Goal: Check status

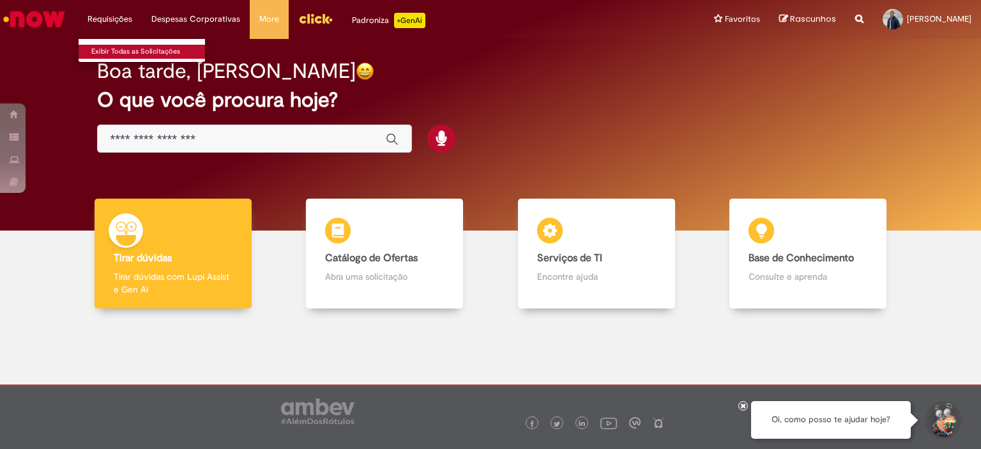
click at [112, 49] on link "Exibir Todas as Solicitações" at bounding box center [149, 52] width 141 height 14
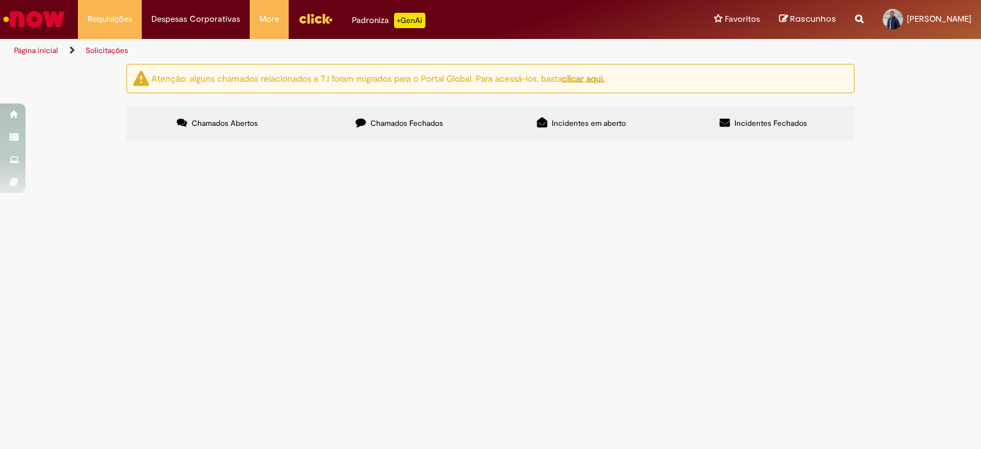
click at [728, 119] on icon at bounding box center [725, 123] width 10 height 10
click at [616, 127] on span "Incidentes em aberto" at bounding box center [589, 123] width 74 height 10
click at [444, 128] on label "Chamados Fechados" at bounding box center [400, 123] width 182 height 35
click at [0, 0] on span "Ajustes de data de entrega" at bounding box center [0, 0] width 0 height 0
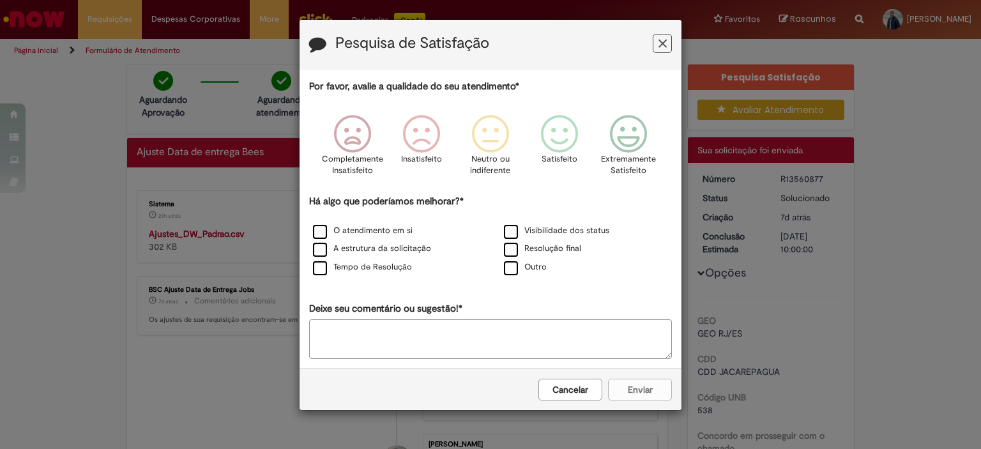
click at [663, 45] on icon "Feedback" at bounding box center [663, 43] width 8 height 13
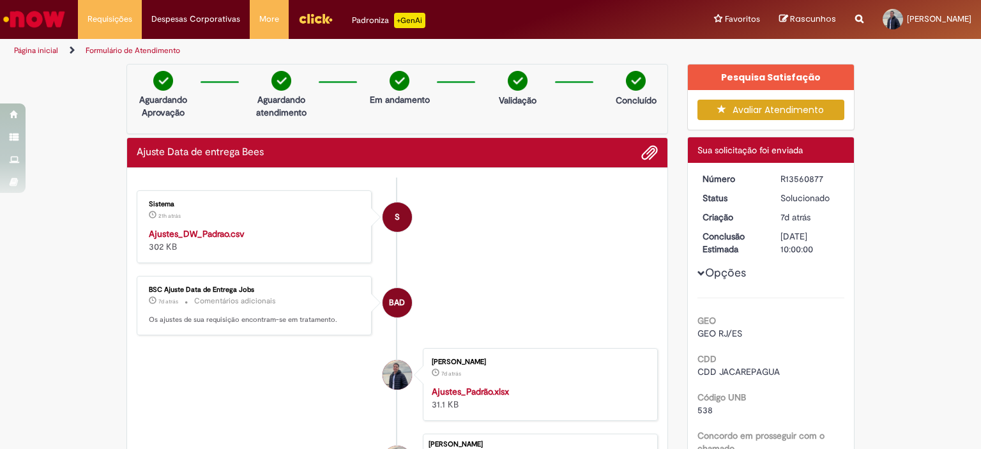
click at [199, 230] on strong "Ajustes_DW_Padrao.csv" at bounding box center [197, 234] width 96 height 12
